Goal: Transaction & Acquisition: Purchase product/service

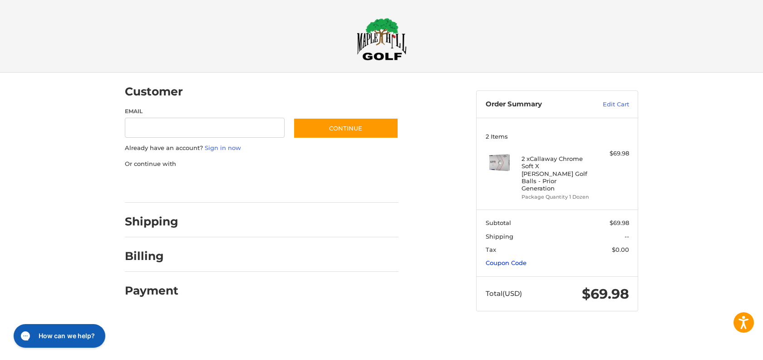
click at [518, 259] on link "Coupon Code" at bounding box center [506, 262] width 41 height 7
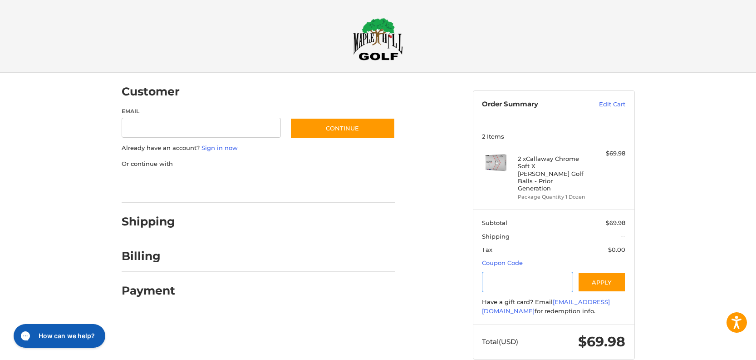
click at [537, 271] on input "Gift Certificate or Coupon Code" at bounding box center [527, 281] width 91 height 20
type input "**********"
click at [604, 271] on button "Apply" at bounding box center [602, 281] width 48 height 20
